Goal: Navigation & Orientation: Find specific page/section

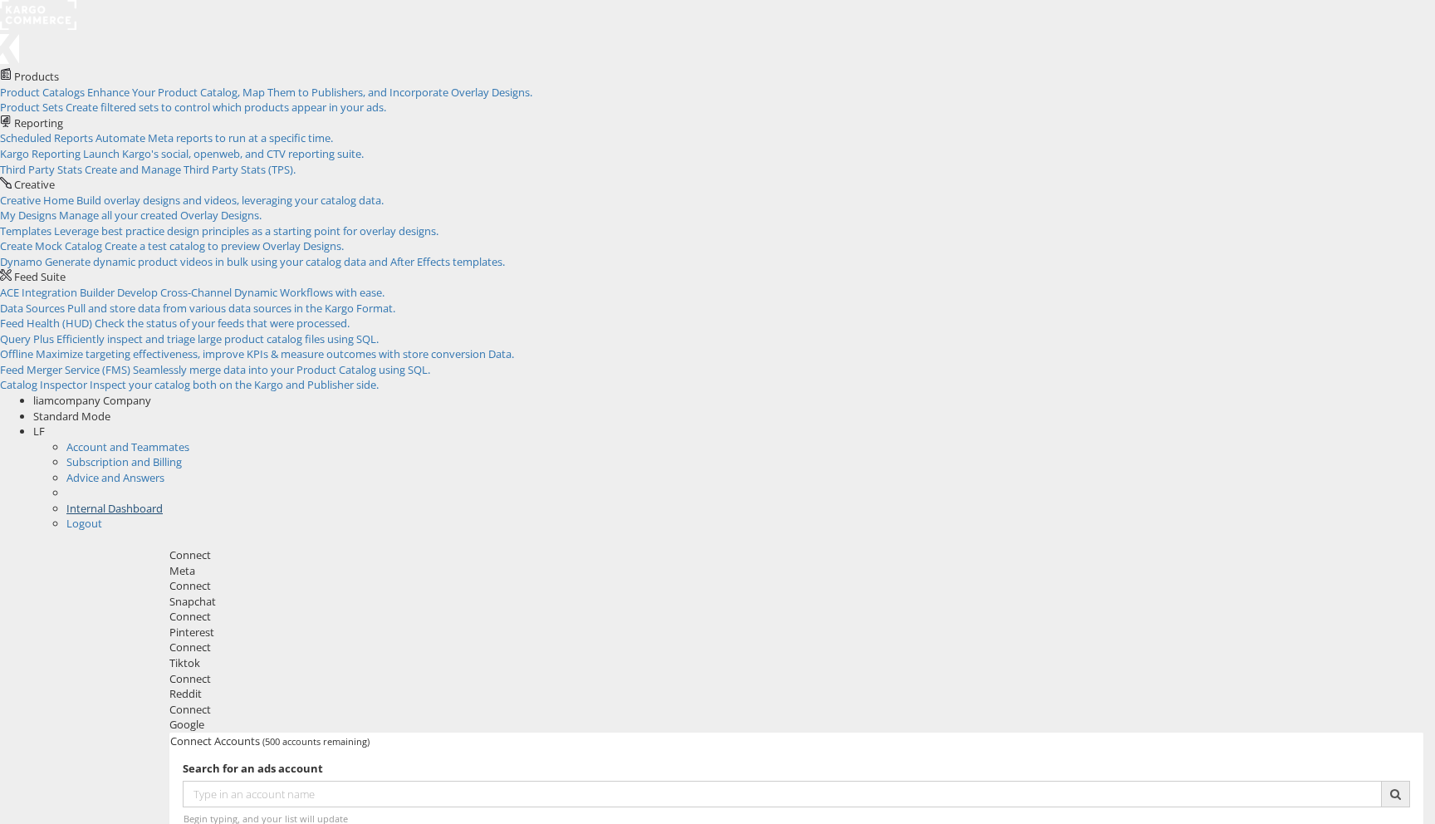
click at [163, 501] on link "Internal Dashboard" at bounding box center [114, 508] width 96 height 15
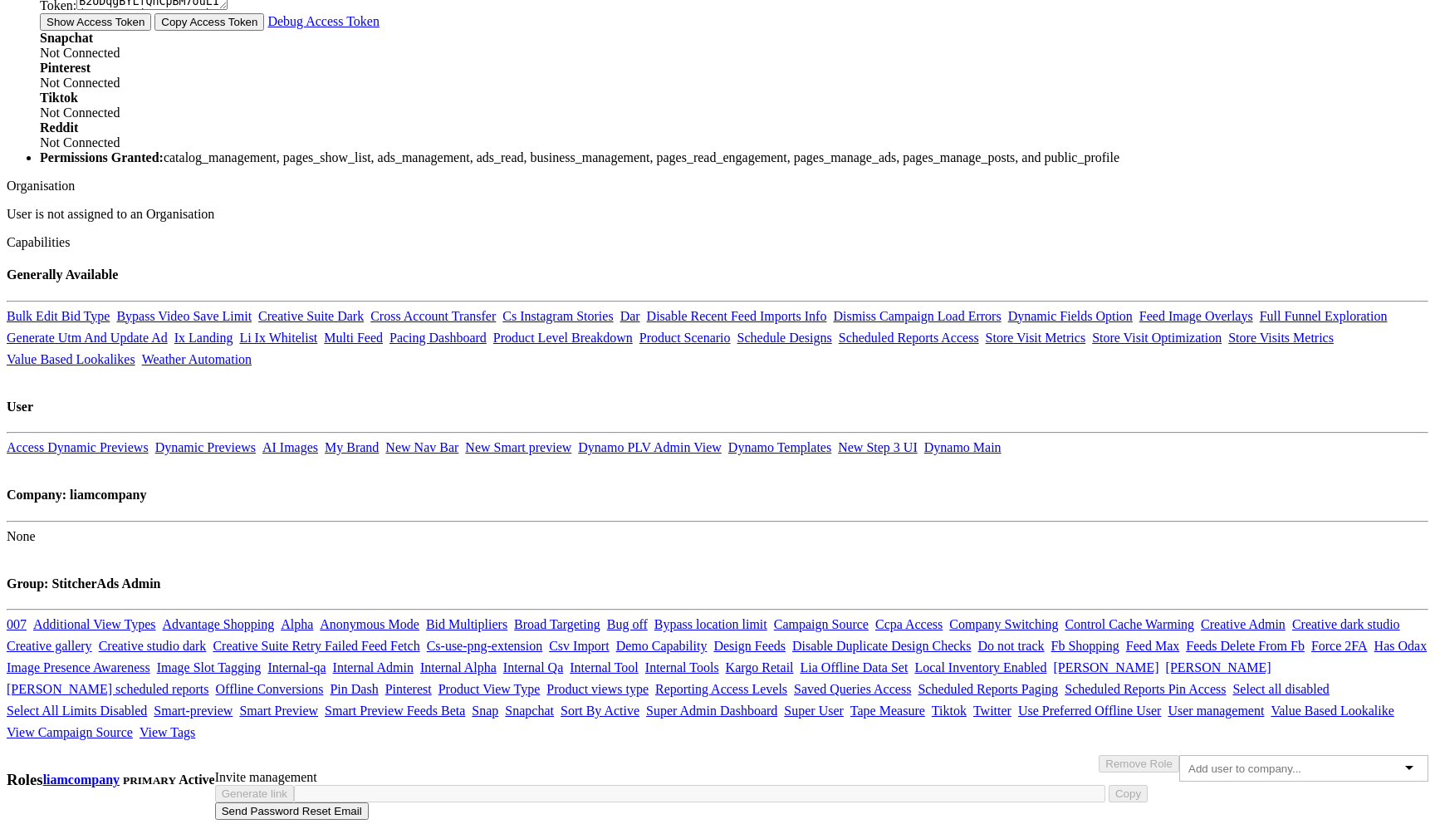
scroll to position [1055, 0]
click at [256, 440] on link "Dynamic Previews" at bounding box center [205, 447] width 100 height 14
click at [149, 440] on link "Access Dynamic Previews" at bounding box center [78, 447] width 142 height 14
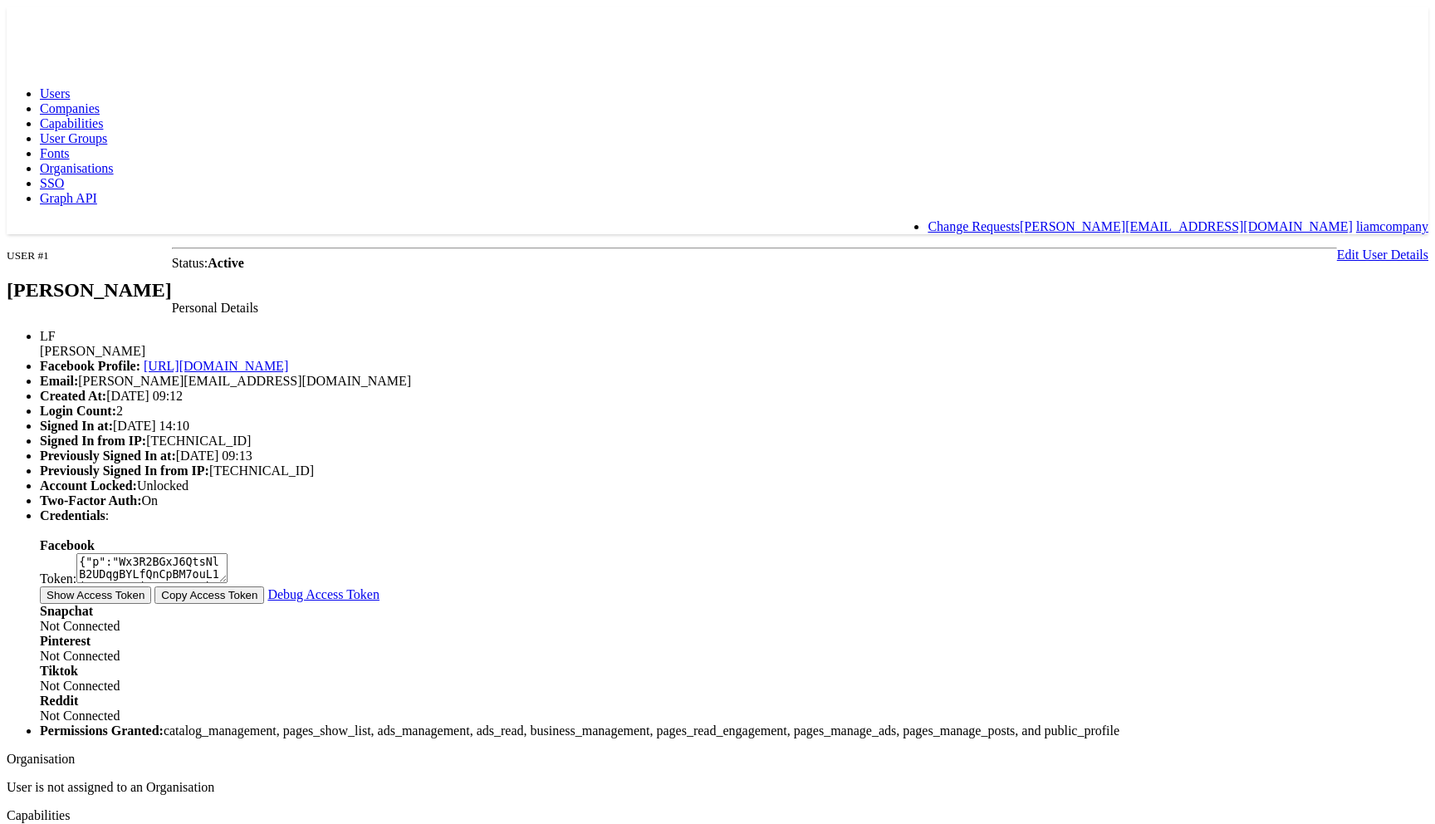
click at [62, 27] on rect at bounding box center [45, 22] width 76 height 30
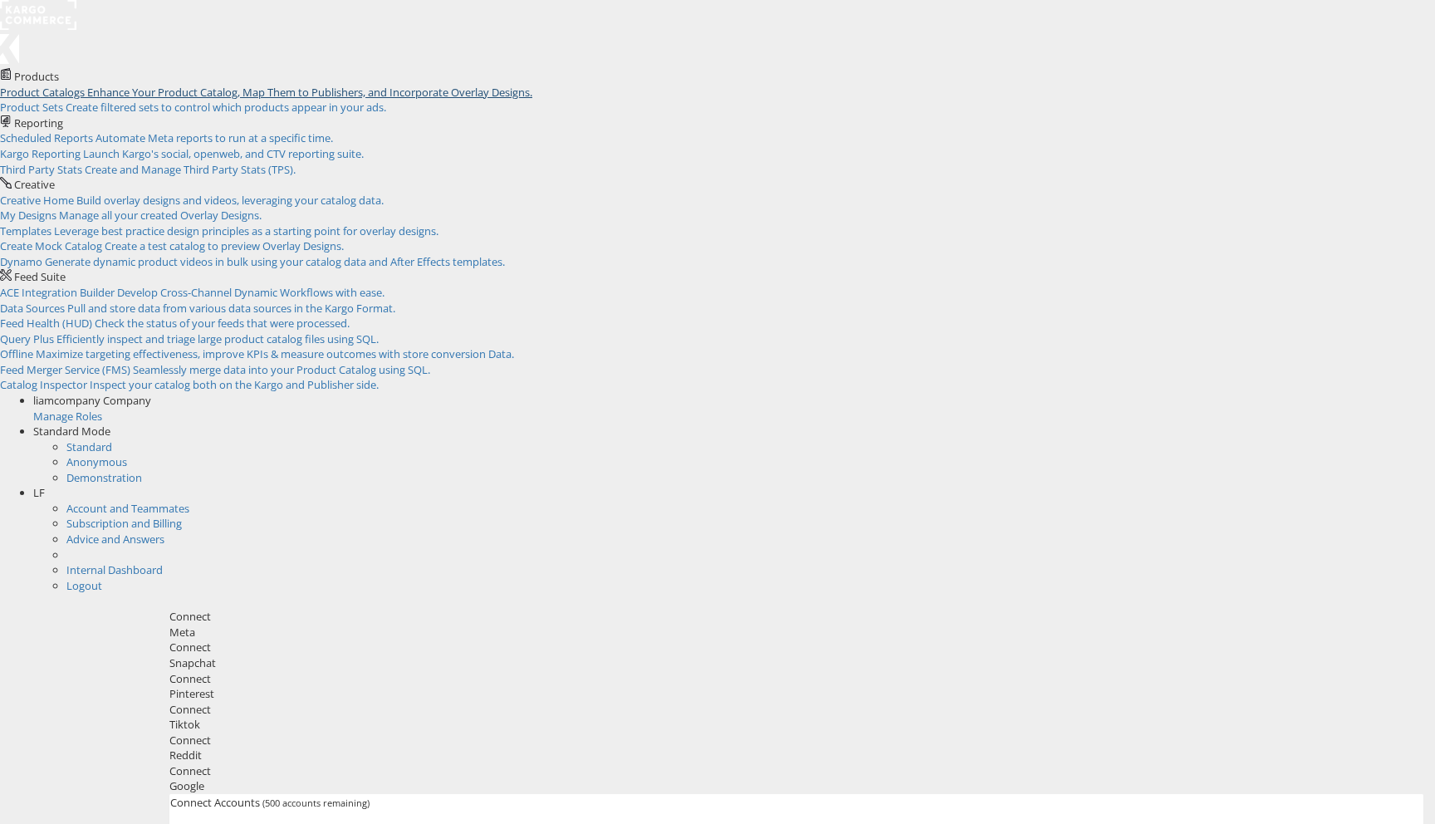
click at [188, 100] on span "Enhance Your Product Catalog, Map Them to Publishers, and Incorporate Overlay D…" at bounding box center [309, 92] width 445 height 15
click at [395, 301] on span "Pull and store data from various data sources in the Kargo Format." at bounding box center [231, 308] width 328 height 15
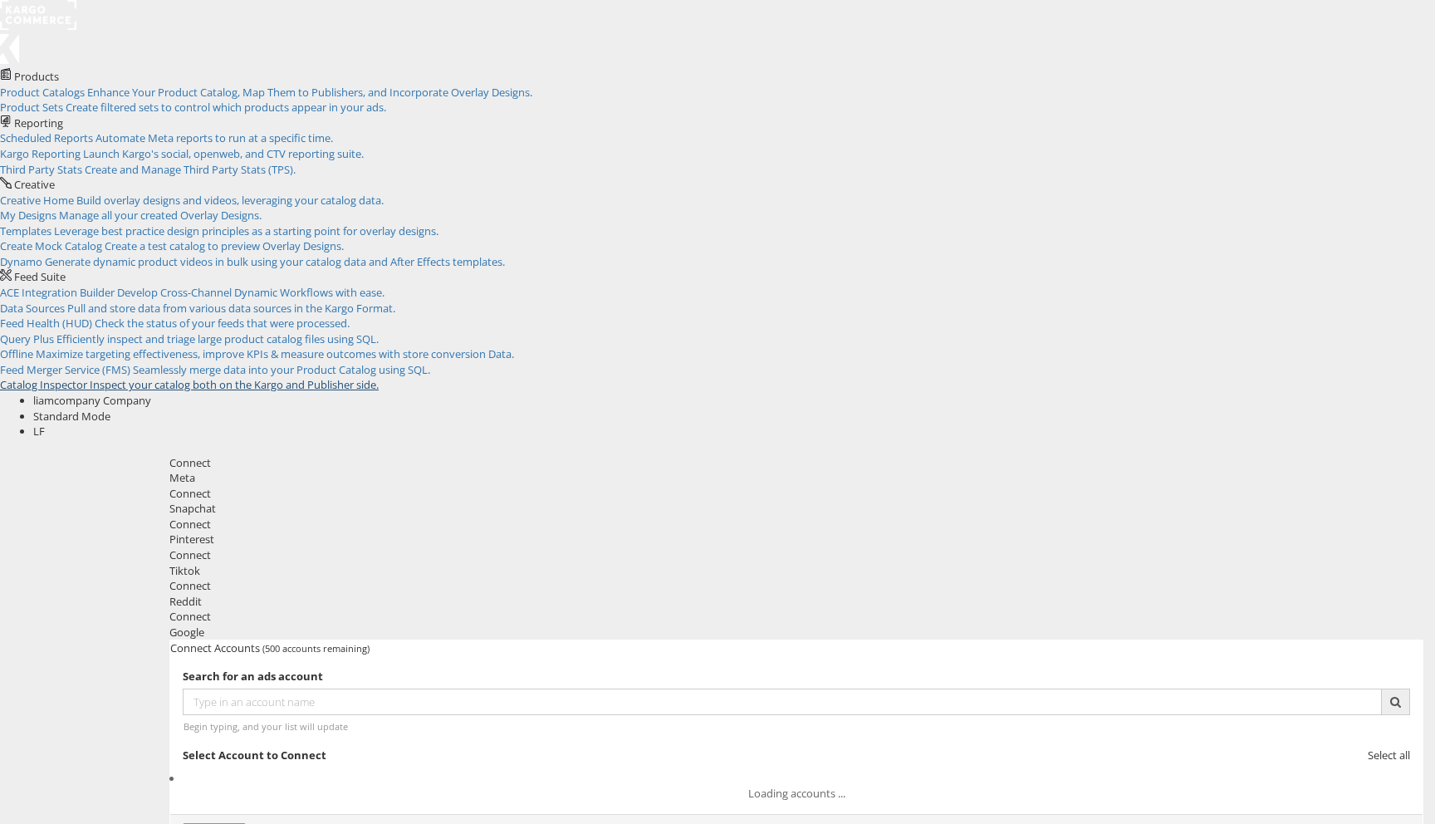
click at [87, 377] on span "Catalog Inspector" at bounding box center [43, 384] width 87 height 15
